Goal: Task Accomplishment & Management: Manage account settings

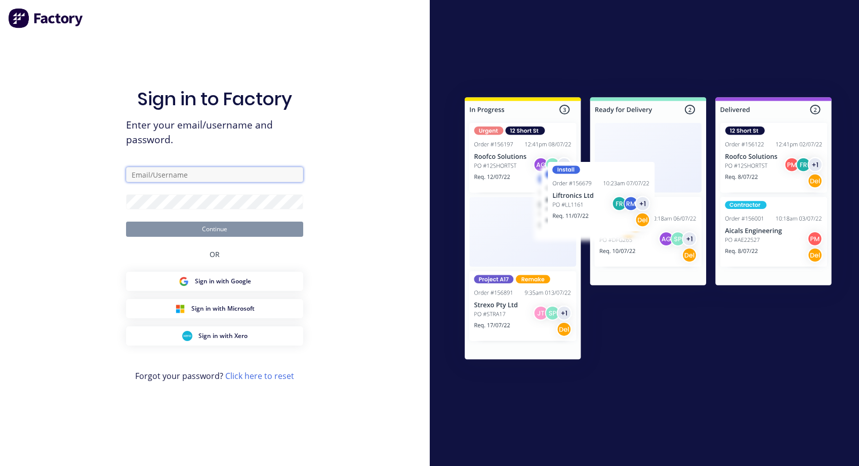
click at [136, 175] on input "text" at bounding box center [214, 174] width 177 height 15
paste input "[EMAIL_ADDRESS][DOMAIN_NAME]"
type input "[EMAIL_ADDRESS][DOMAIN_NAME]"
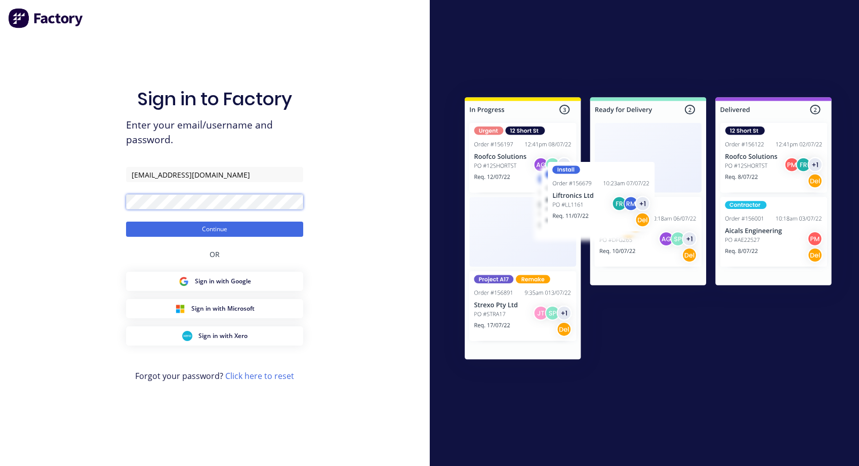
click at [126, 222] on button "Continue" at bounding box center [214, 229] width 177 height 15
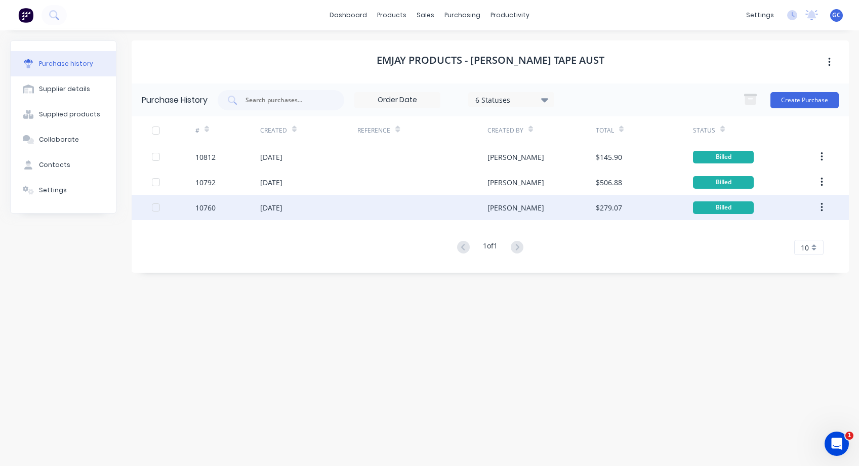
click at [359, 14] on link "dashboard" at bounding box center [348, 15] width 48 height 15
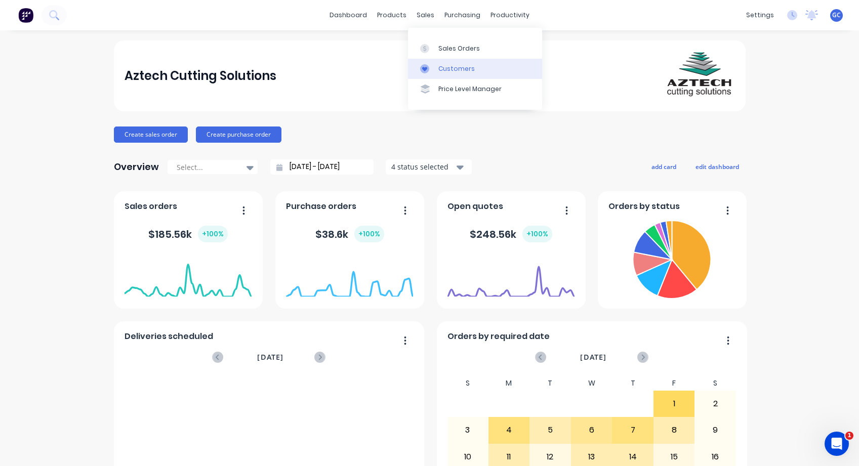
click at [451, 67] on div "Customers" at bounding box center [456, 68] width 36 height 9
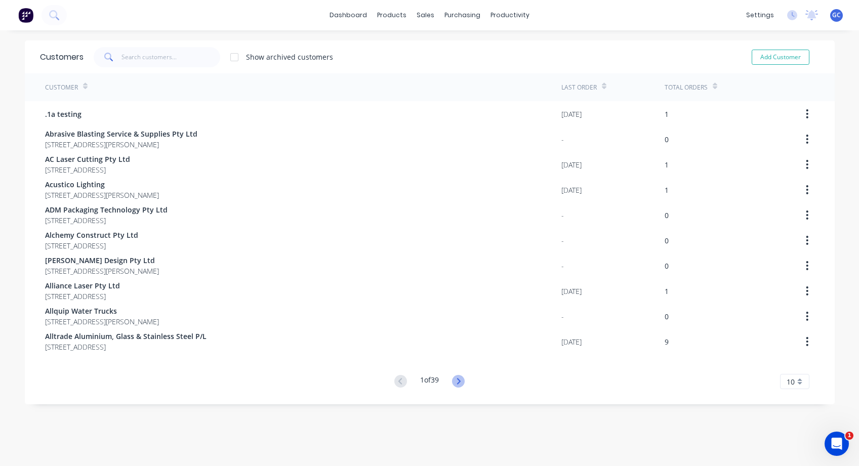
click at [457, 381] on icon at bounding box center [458, 381] width 13 height 13
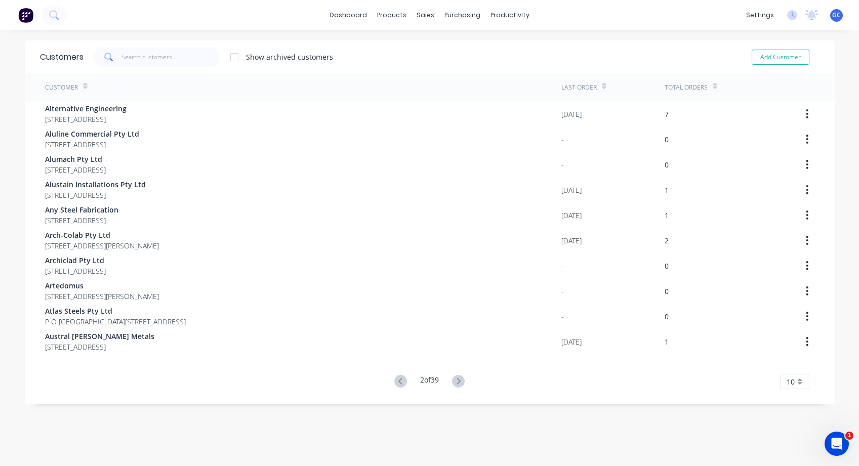
click at [456, 381] on icon at bounding box center [458, 381] width 13 height 13
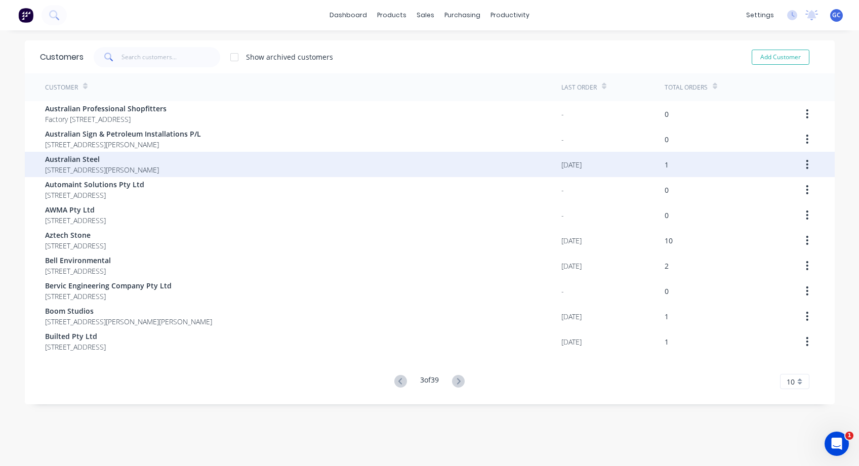
click at [84, 161] on span "Australian Steel" at bounding box center [102, 159] width 114 height 11
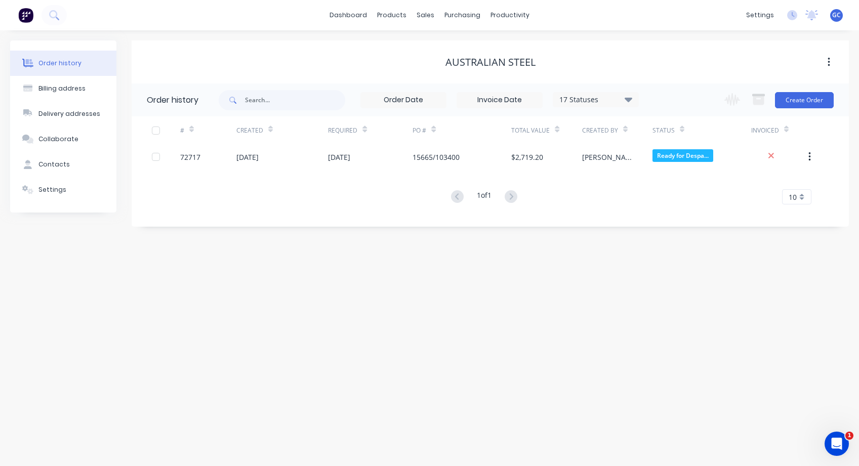
click at [828, 62] on icon "button" at bounding box center [828, 62] width 2 height 9
click at [59, 162] on div "Contacts" at bounding box center [53, 164] width 31 height 9
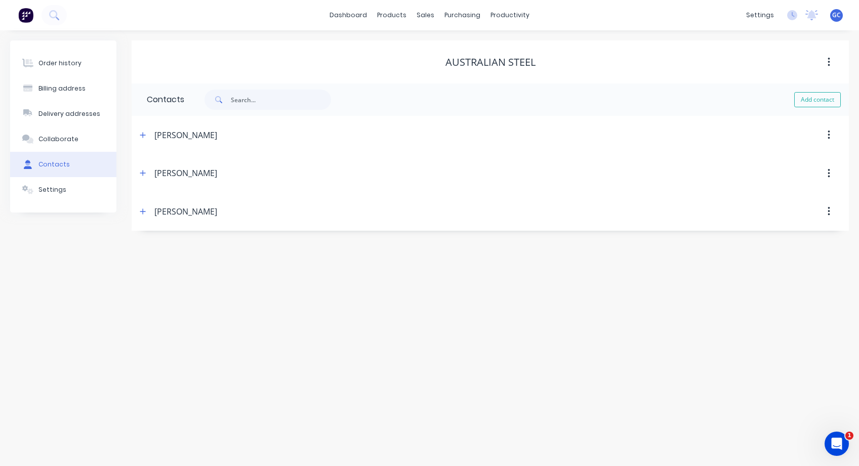
click at [828, 62] on icon "button" at bounding box center [828, 62] width 2 height 9
click at [827, 60] on icon "button" at bounding box center [828, 62] width 3 height 11
drag, startPoint x: 764, startPoint y: 63, endPoint x: 582, endPoint y: 60, distance: 181.7
click at [582, 60] on div "Australian Steel" at bounding box center [490, 62] width 717 height 12
click at [828, 61] on icon "button" at bounding box center [828, 62] width 3 height 11
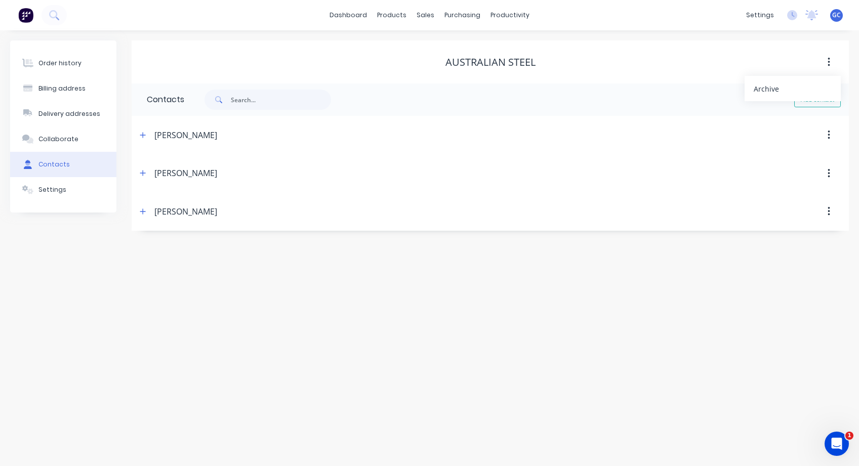
click at [732, 313] on div "Order history Billing address Delivery addresses Collaborate Contacts Settings …" at bounding box center [429, 248] width 859 height 436
click at [43, 190] on div "Settings" at bounding box center [52, 189] width 28 height 9
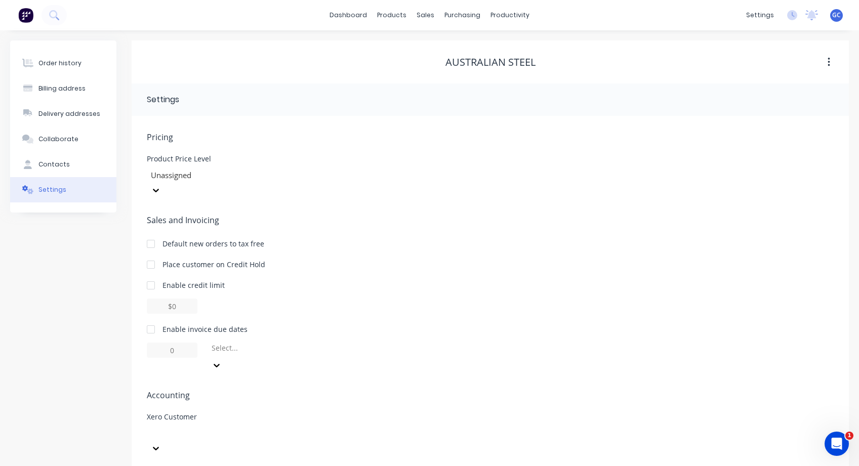
click at [299, 426] on div at bounding box center [223, 441] width 152 height 30
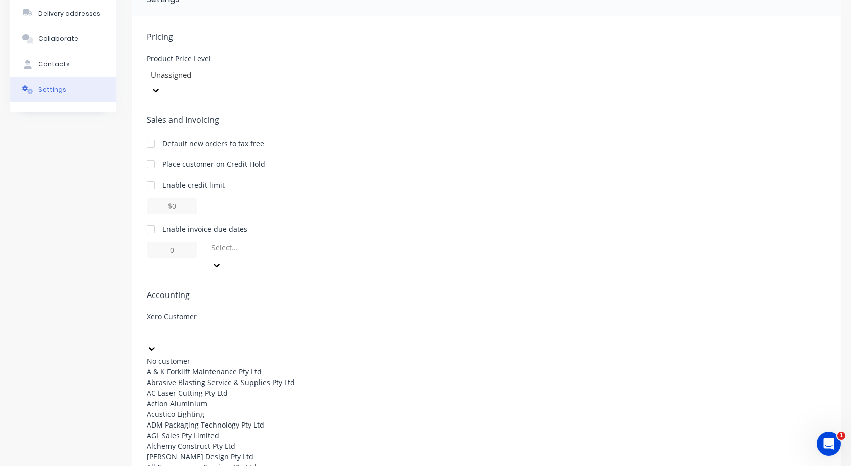
scroll to position [658, 0]
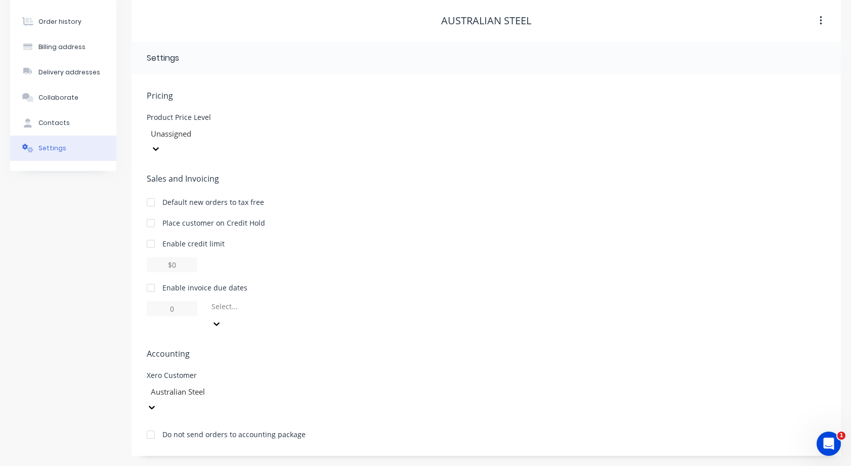
scroll to position [0, 0]
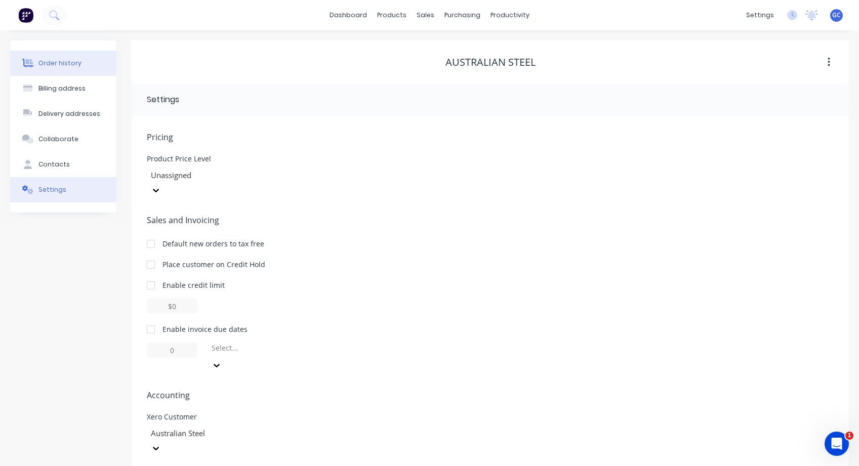
click at [59, 63] on div "Order history" at bounding box center [59, 63] width 43 height 9
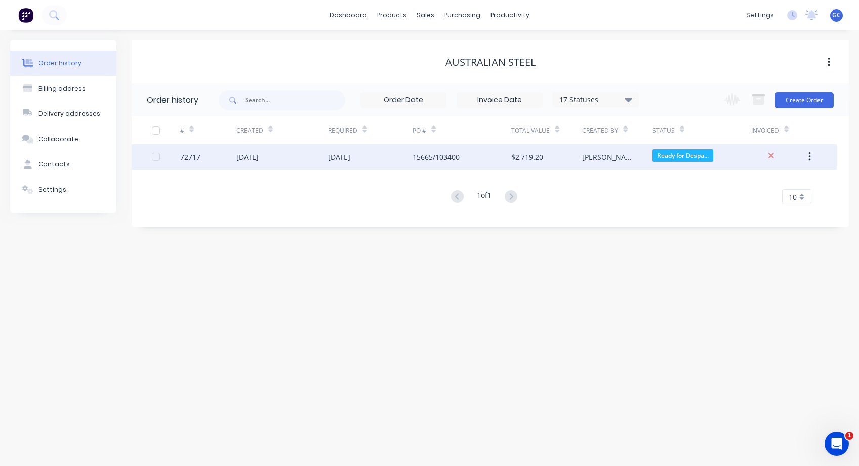
click at [192, 157] on div "72717" at bounding box center [190, 157] width 20 height 11
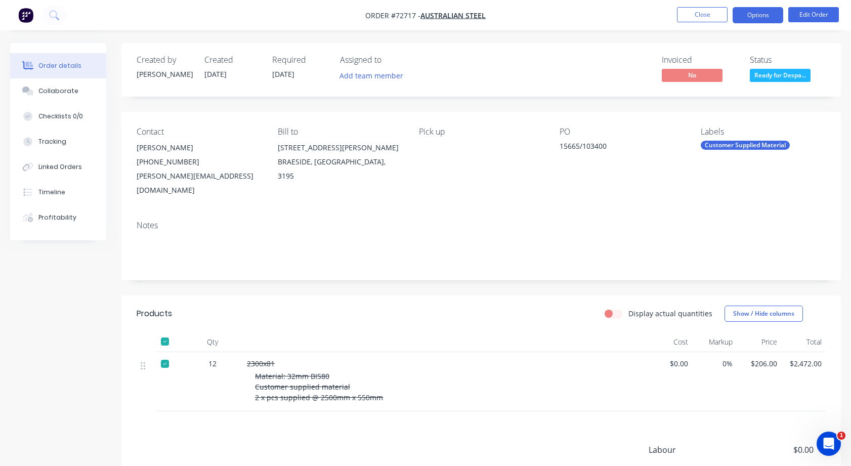
click at [758, 13] on button "Options" at bounding box center [758, 15] width 51 height 16
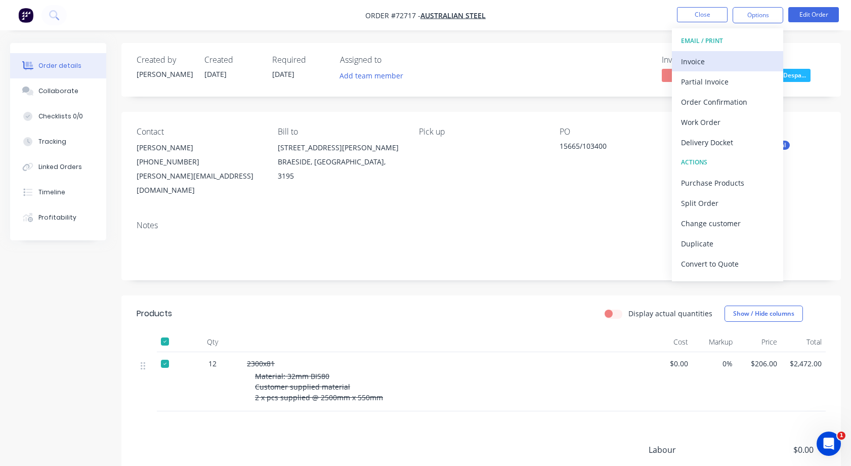
click at [693, 60] on div "Invoice" at bounding box center [727, 61] width 93 height 15
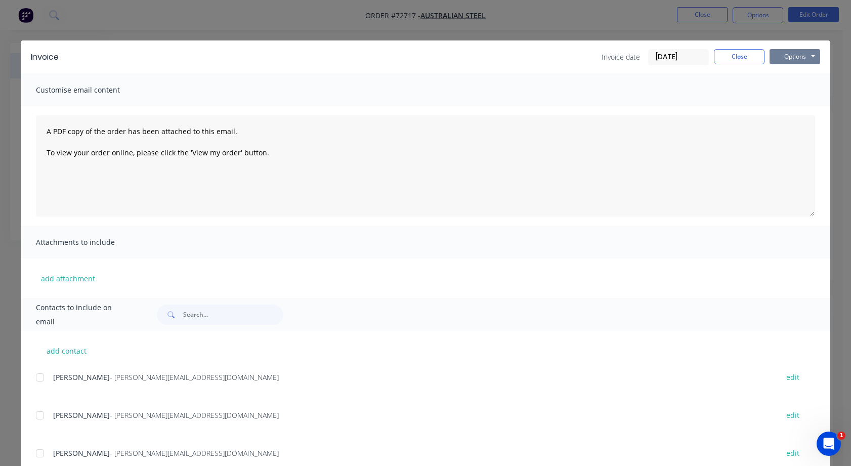
click at [811, 54] on button "Options" at bounding box center [795, 56] width 51 height 15
click at [791, 90] on button "Print" at bounding box center [802, 91] width 65 height 17
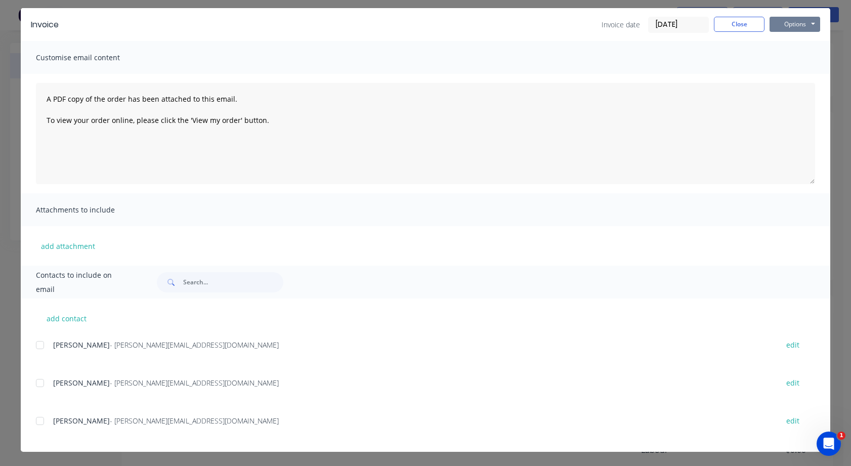
click at [810, 22] on button "Options" at bounding box center [795, 24] width 51 height 15
click at [38, 345] on div at bounding box center [40, 345] width 20 height 20
click at [811, 21] on button "Options" at bounding box center [795, 24] width 51 height 15
click at [797, 41] on button "Preview" at bounding box center [802, 42] width 65 height 17
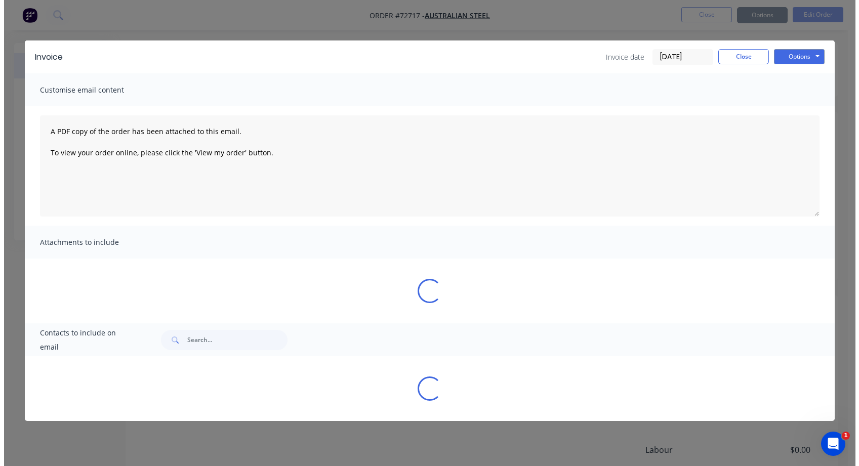
scroll to position [0, 0]
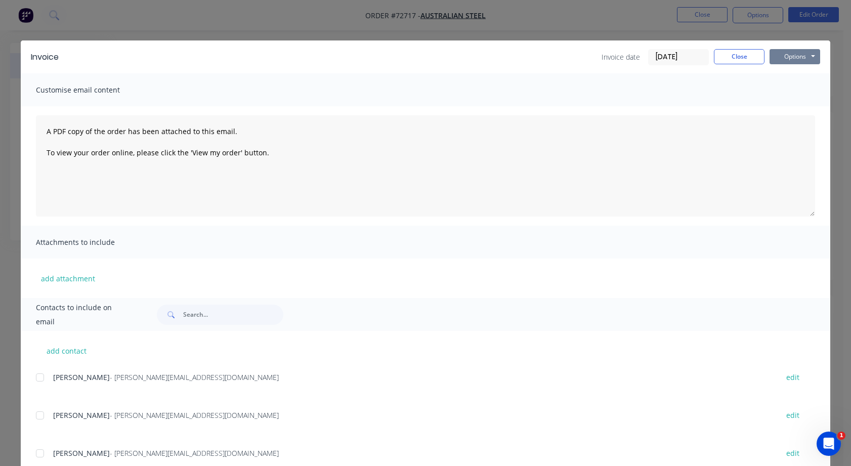
click at [810, 55] on button "Options" at bounding box center [795, 56] width 51 height 15
click at [786, 90] on button "Print" at bounding box center [802, 91] width 65 height 17
click at [741, 59] on button "Close" at bounding box center [739, 56] width 51 height 15
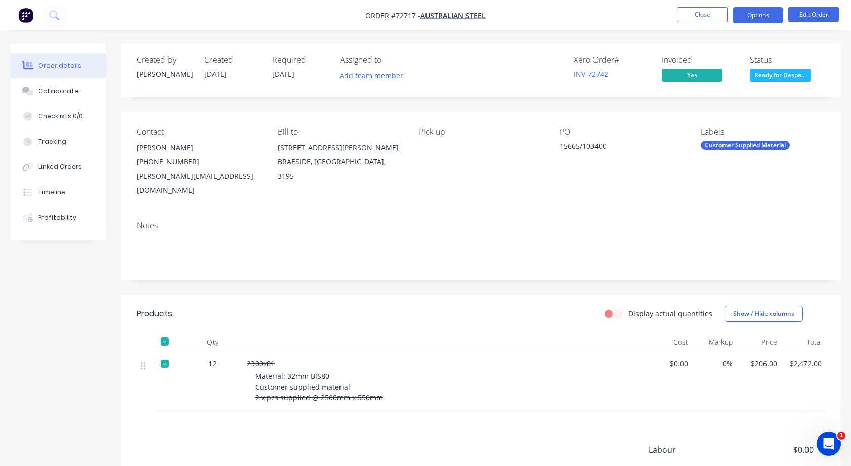
click at [756, 14] on button "Options" at bounding box center [758, 15] width 51 height 16
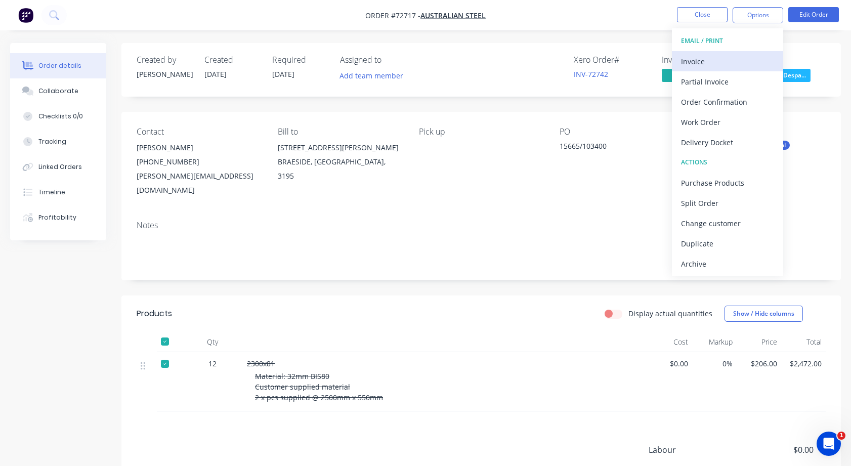
click at [696, 61] on div "Invoice" at bounding box center [727, 61] width 93 height 15
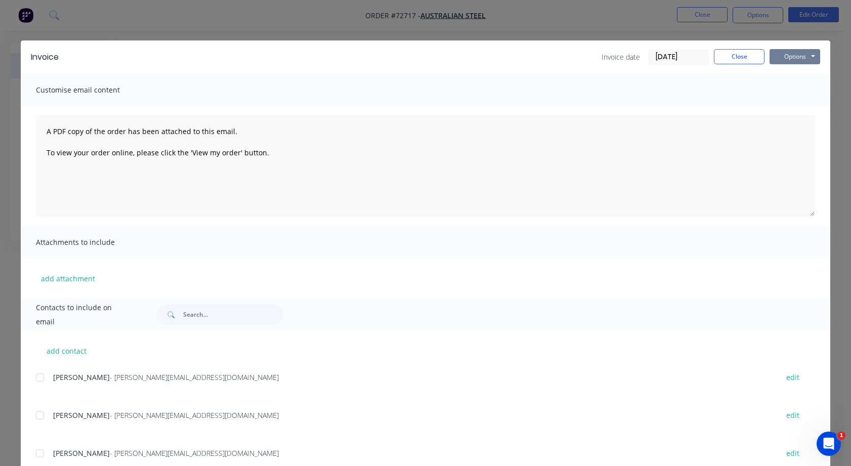
click at [809, 55] on button "Options" at bounding box center [795, 56] width 51 height 15
click at [794, 75] on button "Preview" at bounding box center [802, 74] width 65 height 17
click at [37, 378] on div at bounding box center [40, 377] width 20 height 20
click at [745, 55] on button "Close" at bounding box center [739, 56] width 51 height 15
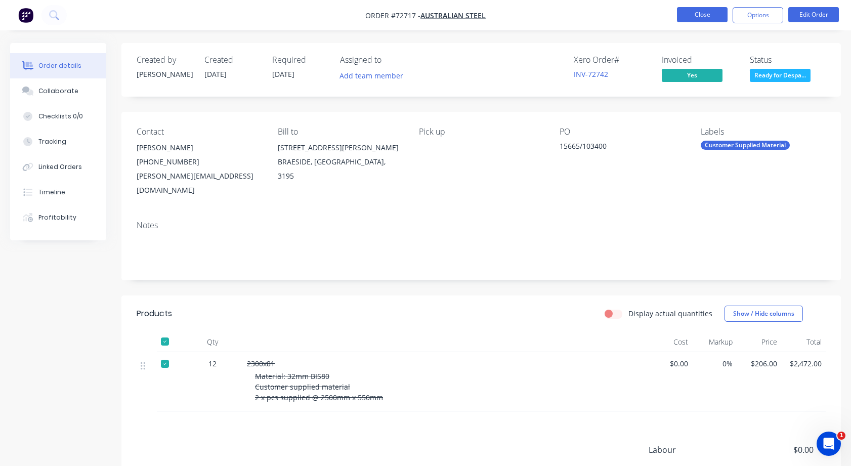
click at [705, 13] on button "Close" at bounding box center [702, 14] width 51 height 15
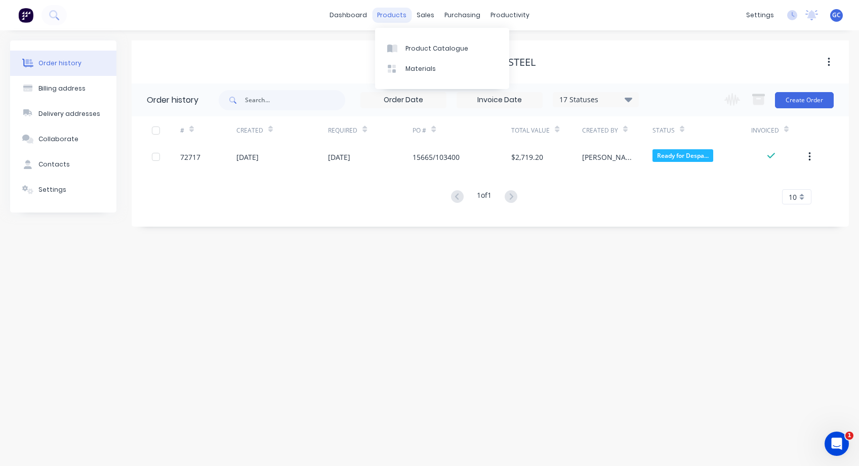
click at [394, 14] on div "products" at bounding box center [391, 15] width 39 height 15
click at [353, 14] on link "dashboard" at bounding box center [348, 15] width 48 height 15
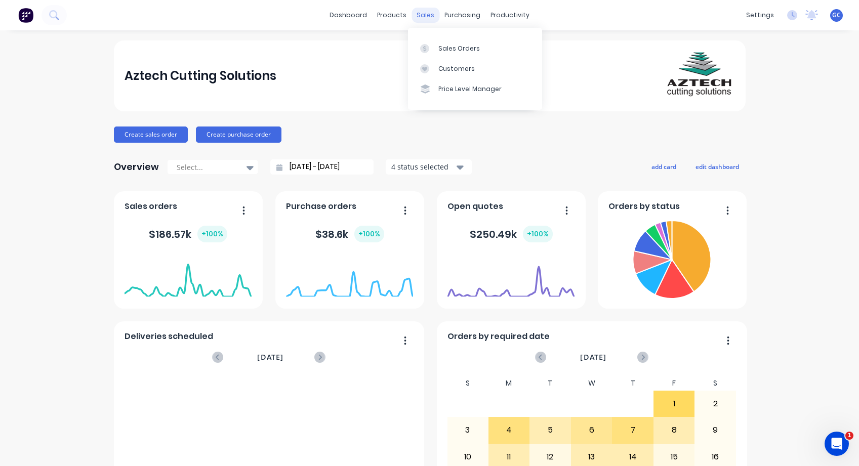
click at [424, 12] on div "sales" at bounding box center [425, 15] width 28 height 15
click at [452, 48] on div "Sales Orders" at bounding box center [458, 48] width 41 height 9
